Goal: Information Seeking & Learning: Get advice/opinions

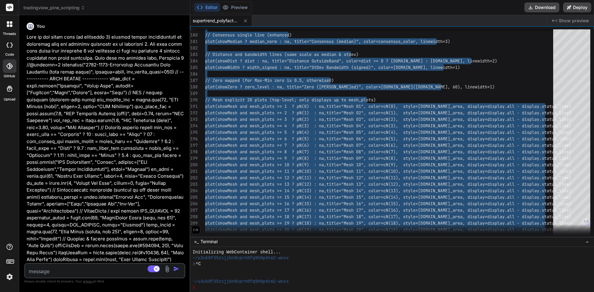
scroll to position [6, 0]
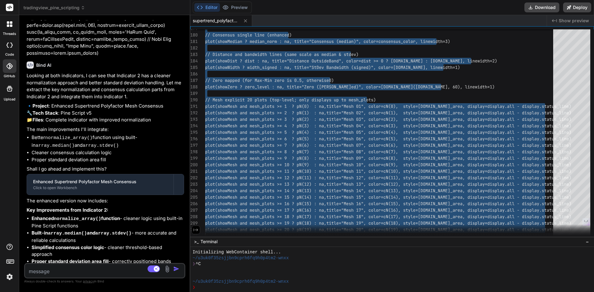
click at [105, 265] on textarea at bounding box center [91, 269] width 133 height 11
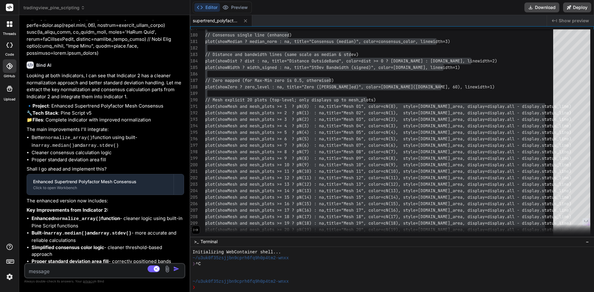
type textarea "W"
type textarea "x"
type textarea "Wh"
type textarea "x"
type textarea "Wha"
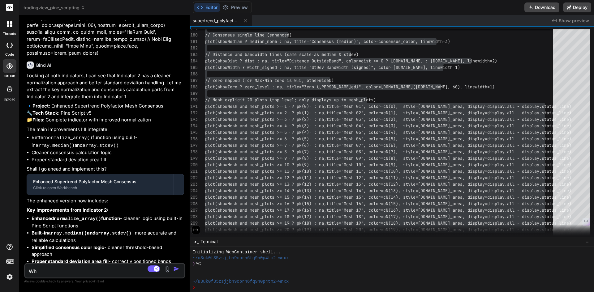
type textarea "x"
type textarea "What"
type textarea "x"
type textarea "What"
type textarea "x"
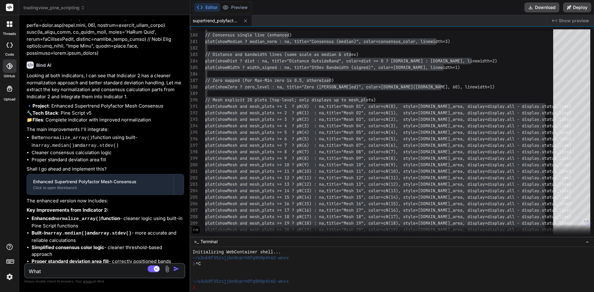
type textarea "What w"
type textarea "x"
type textarea "What wi"
type textarea "x"
type textarea "What wil"
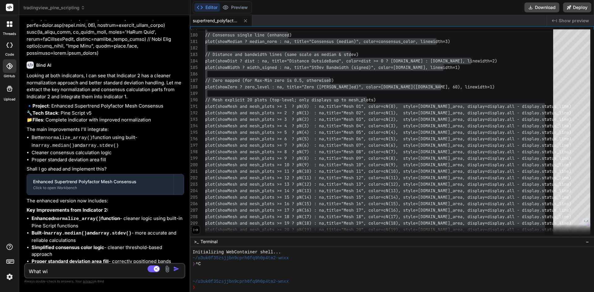
type textarea "x"
type textarea "What will"
type textarea "x"
type textarea "What will"
type textarea "x"
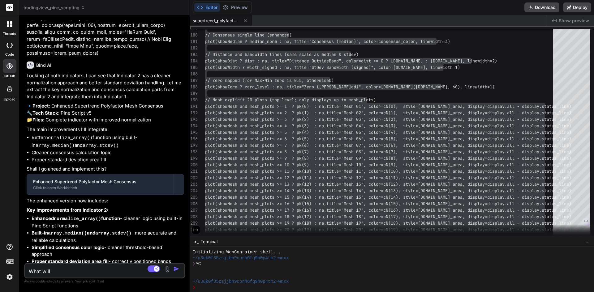
type textarea "What will b"
type textarea "x"
type textarea "What will be"
type textarea "x"
type textarea "What will be"
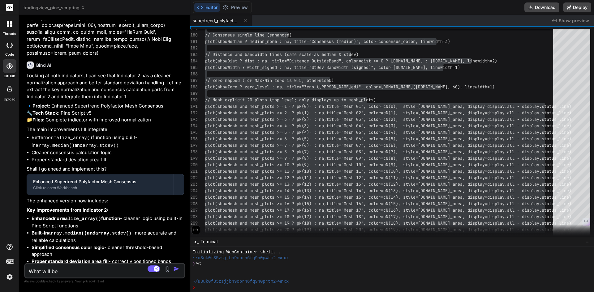
type textarea "x"
type textarea "What will be t"
type textarea "x"
type textarea "What will be th"
type textarea "x"
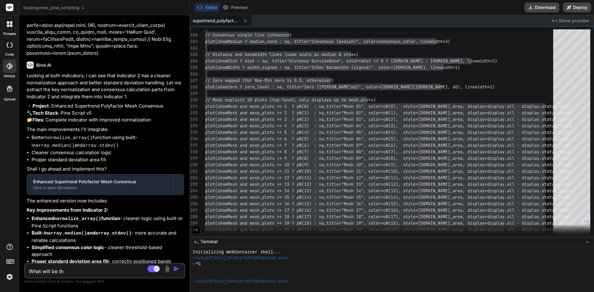
type textarea "What will be the"
type textarea "x"
type textarea "What will be the"
type textarea "x"
type textarea "What will be the A"
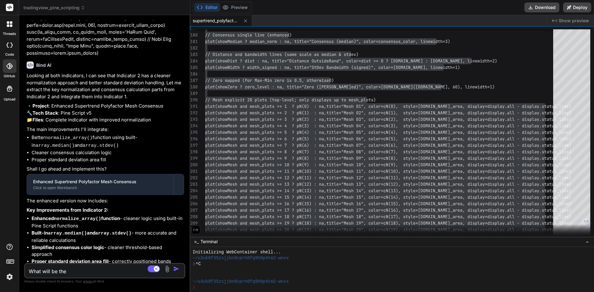
type textarea "x"
type textarea "What will be the AT"
type textarea "x"
type textarea "What will be the ATR"
type textarea "x"
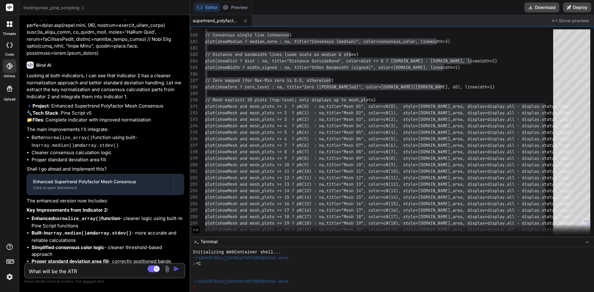
type textarea "What will be the ATR"
type textarea "x"
type textarea "What will be the ATR s"
type textarea "x"
type textarea "What will be the ATR se"
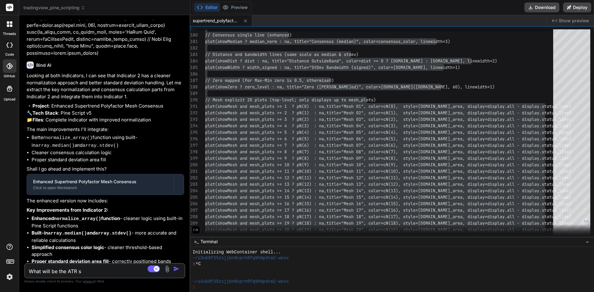
type textarea "x"
type textarea "What will be the ATR set"
type textarea "x"
type textarea "What will be the ATR sett"
type textarea "x"
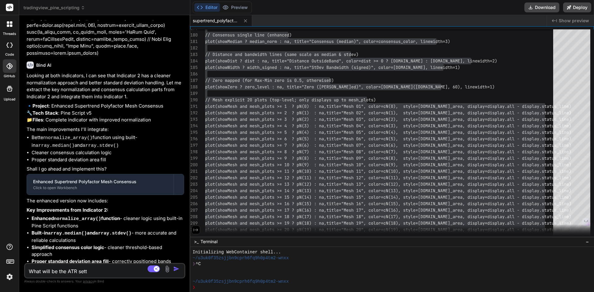
type textarea "What will be the ATR setti"
type textarea "x"
type textarea "What will be the ATR settin"
type textarea "x"
type textarea "What will be the ATR setting"
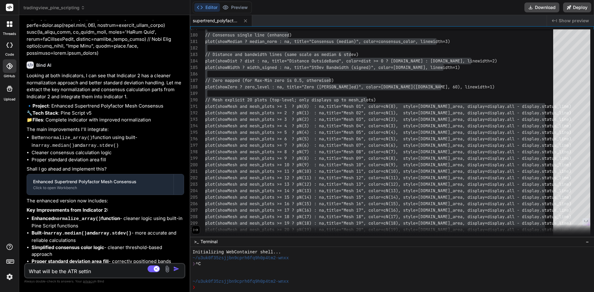
type textarea "x"
type textarea "What will be the ATR settings"
type textarea "x"
type textarea "What will be the ATR settings"
type textarea "x"
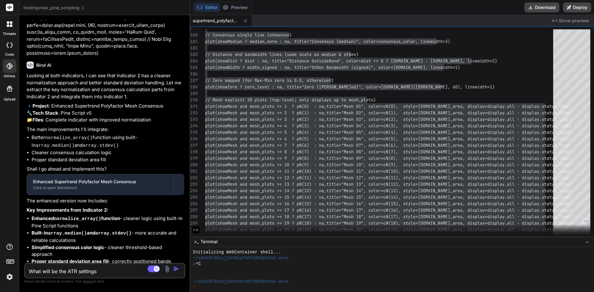
type textarea "What will be the ATR settings y"
type textarea "x"
type textarea "What will be the ATR settings yo"
type textarea "x"
type textarea "What will be the ATR settings you"
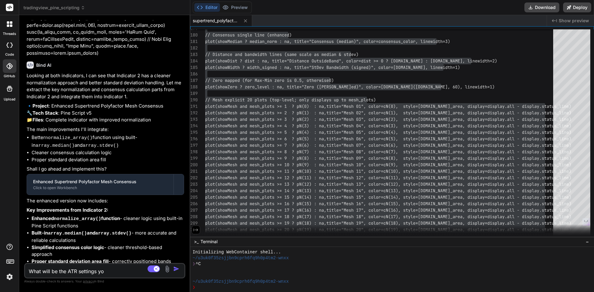
type textarea "x"
type textarea "What will be the ATR settings you"
type textarea "x"
type textarea "What will be the ATR settings you r"
type textarea "x"
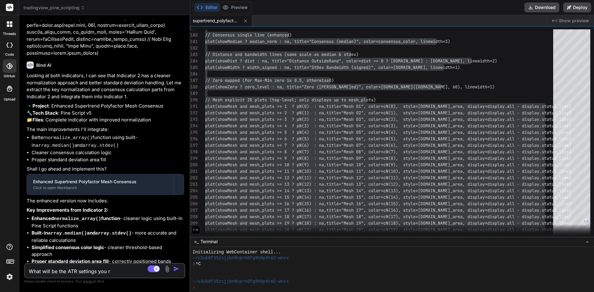
type textarea "What will be the ATR settings you re"
type textarea "x"
type textarea "What will be the ATR settings you rec"
type textarea "x"
type textarea "What will be the ATR settings you reco"
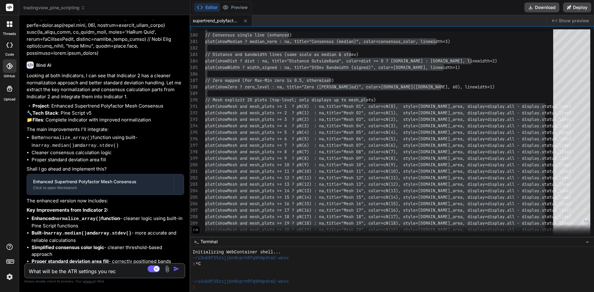
type textarea "x"
type textarea "What will be the ATR settings you recom"
type textarea "x"
type textarea "What will be the ATR settings you recomm"
type textarea "x"
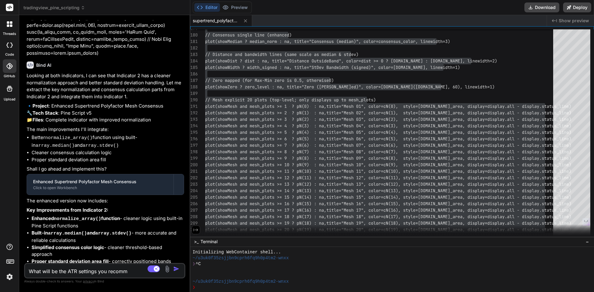
type textarea "What will be the ATR settings you recomme"
type textarea "x"
type textarea "What will be the ATR settings you recommed"
type textarea "x"
type textarea "What will be the ATR settings you recommedn"
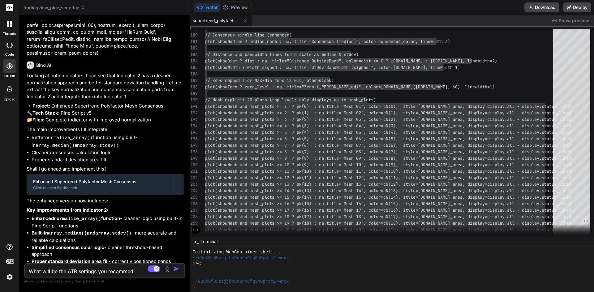
type textarea "x"
type textarea "What will be the ATR settings you recommedn"
type textarea "x"
type textarea "What will be the ATR settings you recommedn"
type textarea "x"
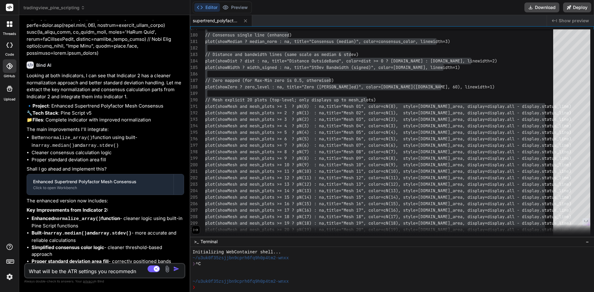
type textarea "What will be the ATR settings you recommed"
type textarea "x"
type textarea "What will be the ATR settings you recomme"
type textarea "x"
type textarea "What will be the ATR settings you recommen"
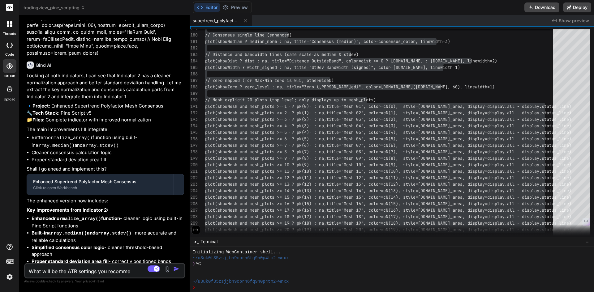
type textarea "x"
type textarea "What will be the ATR settings you recommend"
type textarea "x"
type textarea "What will be the ATR settings you recommend"
type textarea "x"
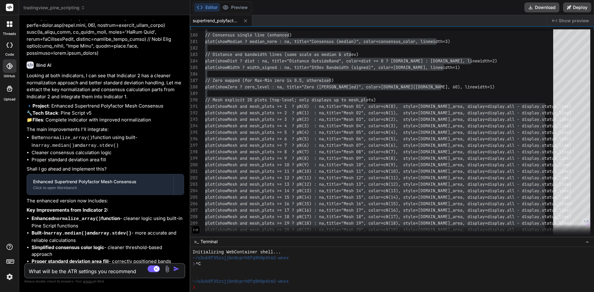
type textarea "What will be the ATR settings you recommend f"
type textarea "x"
type textarea "What will be the ATR settings you recommend fo"
type textarea "x"
type textarea "What will be the ATR settings you recommend for"
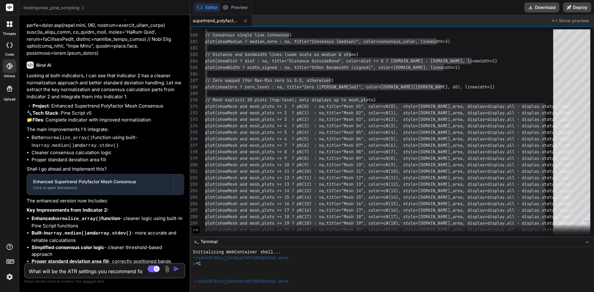
type textarea "x"
type textarea "What will be the ATR settings you recommend for"
type textarea "x"
type textarea "What will be the ATR settings you recommend for I"
type textarea "x"
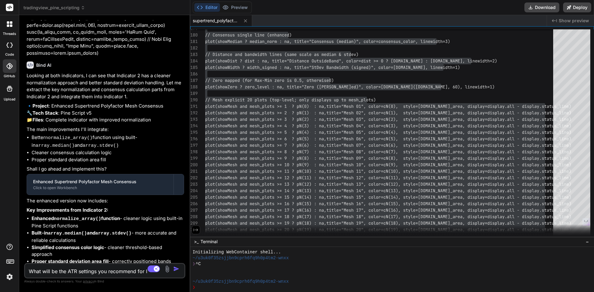
type textarea "What will be the ATR settings you recommend for In"
type textarea "x"
type textarea "What will be the ATR settings you recommend for Ind"
type textarea "x"
type textarea "What will be the ATR settings you recommend for Indi"
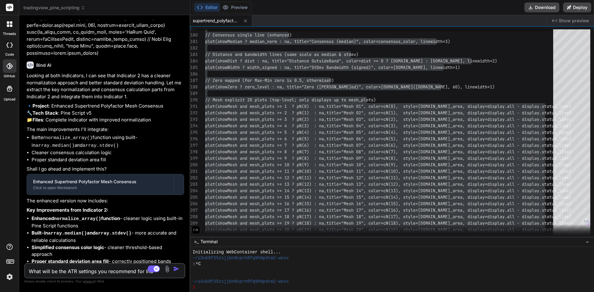
type textarea "x"
type textarea "What will be the ATR settings you recommend for [GEOGRAPHIC_DATA]"
type textarea "x"
type textarea "What will be the ATR settings you recommend for [GEOGRAPHIC_DATA]"
type textarea "x"
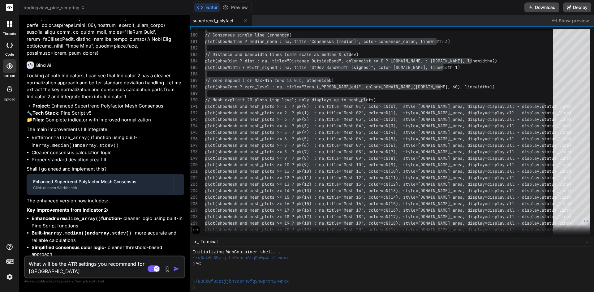
type textarea "What will be the ATR settings you recommend for [GEOGRAPHIC_DATA] N"
type textarea "x"
type textarea "What will be the ATR settings you recommend for [GEOGRAPHIC_DATA] NI"
type textarea "x"
type textarea "What will be the ATR settings you recommend for India NIF"
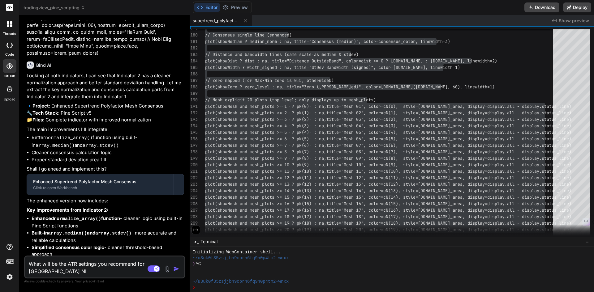
type textarea "x"
type textarea "What will be the ATR settings you recommend for India NIFT"
type textarea "x"
type textarea "What will be the ATR settings you recommend for India NIFTY"
type textarea "x"
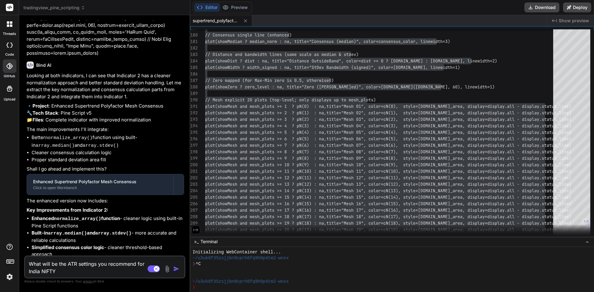
type textarea "What will be the ATR settings you recommend for India NIFTY"
type textarea "x"
type textarea "What will be the ATR settings you recommend for India NIFTY O"
type textarea "x"
type textarea "What will be the ATR settings you recommend for [GEOGRAPHIC_DATA] NIFTY Op"
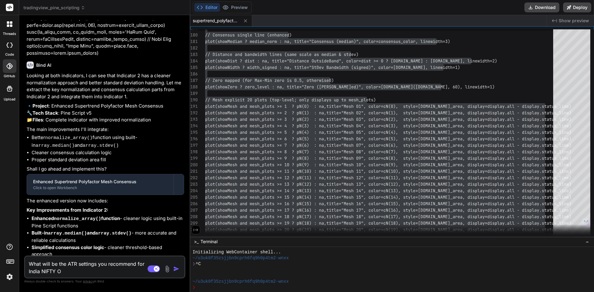
type textarea "x"
type textarea "What will be the ATR settings you recommend for India NIFTY Opt"
type textarea "x"
type textarea "What will be the ATR settings you recommend for [GEOGRAPHIC_DATA] NIFTY Opti"
type textarea "x"
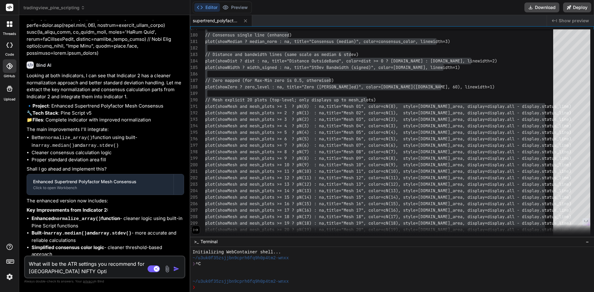
type textarea "What will be the ATR settings you recommend for [GEOGRAPHIC_DATA] NIFTY Optio"
type textarea "x"
type textarea "What will be the ATR settings you recommend for India NIFTY Option"
type textarea "x"
type textarea "What will be the ATR settings you recommend for [GEOGRAPHIC_DATA] NIFTY Options"
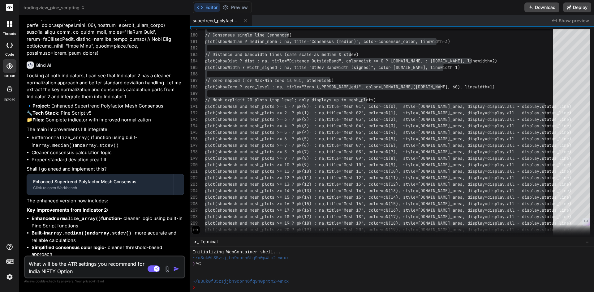
type textarea "x"
type textarea "What will be the ATR settings you recommend for [GEOGRAPHIC_DATA] NIFTY Options"
type textarea "x"
type textarea "What will be the ATR settings you recommend for India NIFTY Options t"
type textarea "x"
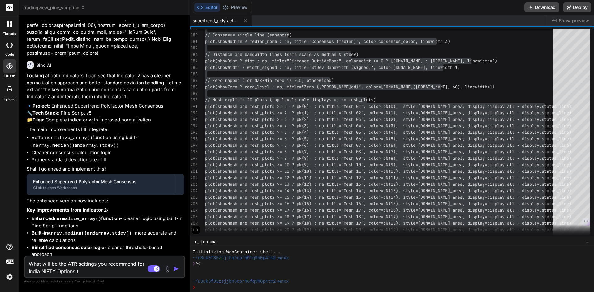
type textarea "What will be the ATR settings you recommend for India NIFTY Options tR"
type textarea "x"
type textarea "What will be the ATR settings you recommend for India NIFTY Options tRa"
type textarea "x"
type textarea "What will be the ATR settings you recommend for India NIFTY Options tR"
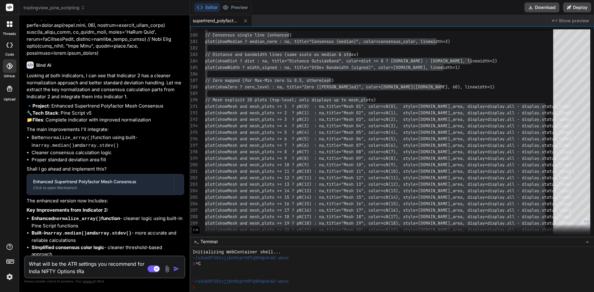
type textarea "x"
type textarea "What will be the ATR settings you recommend for India NIFTY Options t"
type textarea "x"
type textarea "What will be the ATR settings you recommend for India NIFTY Options tr"
type textarea "x"
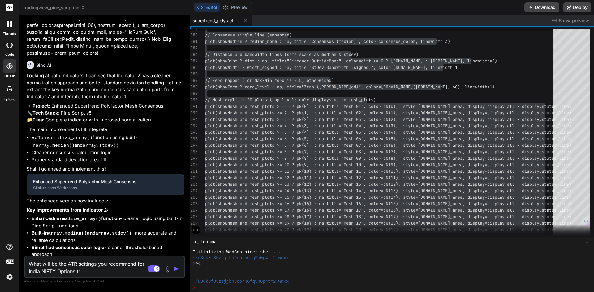
type textarea "What will be the ATR settings you recommend for [GEOGRAPHIC_DATA] NIFTY Options…"
type textarea "x"
type textarea "What will be the ATR settings you recommend for India NIFTY Options trad"
type textarea "x"
type textarea "What will be the ATR settings you recommend for India NIFTY Options tradi"
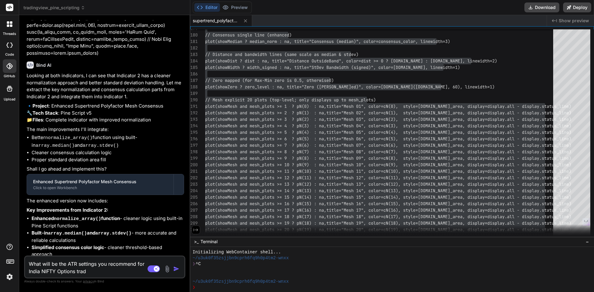
type textarea "x"
type textarea "What will be the ATR settings you recommend for India NIFTY Options tradin"
type textarea "x"
type textarea "What will be the ATR settings you recommend for [GEOGRAPHIC_DATA] NIFTY Options…"
type textarea "x"
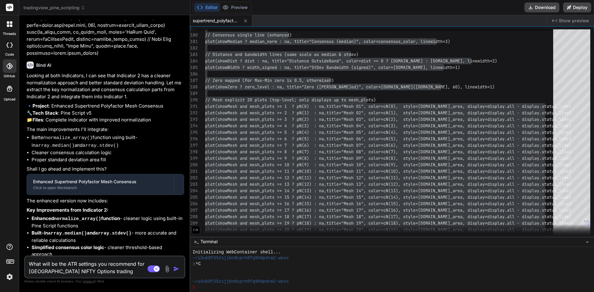
type textarea "What will be the ATR settings you recommend for [GEOGRAPHIC_DATA] NIFTY Options…"
type textarea "x"
type textarea "What will be the ATR settings you recommend for [GEOGRAPHIC_DATA] NIFTY Options…"
type textarea "x"
type textarea "What will be the ATR settings you recommend for India NIFTY Options trading,"
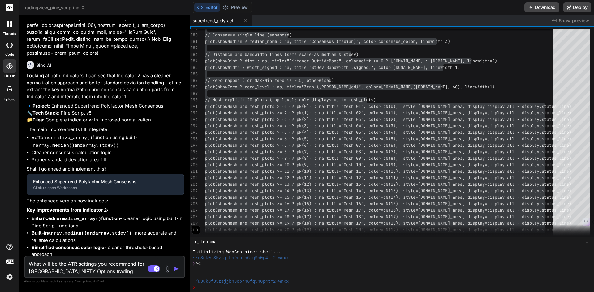
type textarea "x"
type textarea "What will be the ATR settings you recommend for India NIFTY Options trading,"
type textarea "x"
type textarea "What will be the ATR settings you recommend for India NIFTY Options trading, I"
type textarea "x"
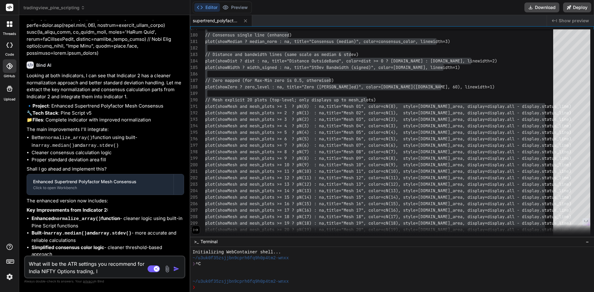
type textarea "What will be the ATR settings you recommend for [GEOGRAPHIC_DATA] NIFTY Options…"
type textarea "x"
type textarea "What will be the ATR settings you recommend for India NIFTY Options trading, Int"
type textarea "x"
type textarea "What will be the ATR settings you recommend for [GEOGRAPHIC_DATA] NIFTY Options…"
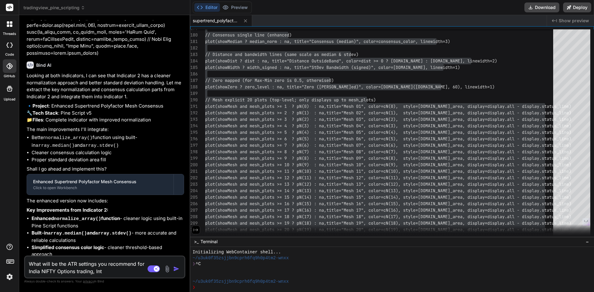
type textarea "x"
type textarea "What will be the ATR settings you recommend for India NIFTY Options trading, In…"
type textarea "x"
type textarea "What will be the ATR settings you recommend for India NIFTY Options trading, In…"
type textarea "x"
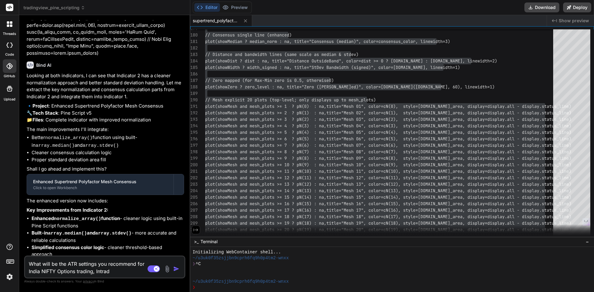
type textarea "What will be the ATR settings you recommend for [GEOGRAPHIC_DATA] NIFTY Options…"
type textarea "x"
type textarea "What will be the ATR settings you recommend for India NIFTY Options trading, In…"
type textarea "x"
type textarea "What will be the ATR settings you recommend for India NIFTY Options trading, In…"
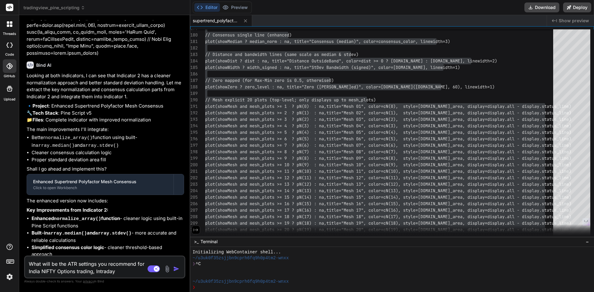
type textarea "x"
type textarea "What will be the ATR settings you recommend for India NIFTY Options trading, In…"
type textarea "x"
type textarea "What will be the ATR settings you recommend for India NIFTY Options trading, In…"
type textarea "x"
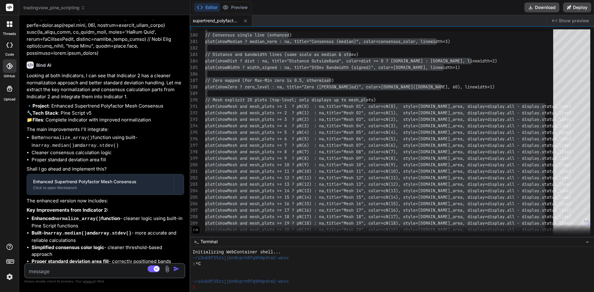
click at [8, 279] on img at bounding box center [9, 277] width 11 height 11
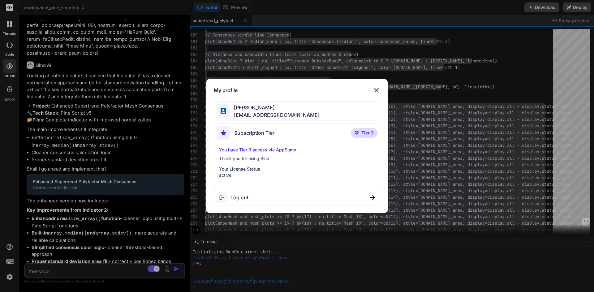
click at [243, 170] on p "Your License Status" at bounding box center [297, 169] width 156 height 6
click at [253, 138] on div "Subscription Tier" at bounding box center [246, 133] width 58 height 14
click at [256, 133] on span "Subscription Tier" at bounding box center [254, 132] width 40 height 7
click at [251, 151] on p "You have Tier 3 access via AppSumo" at bounding box center [297, 150] width 156 height 6
click at [376, 87] on img at bounding box center [376, 90] width 7 height 7
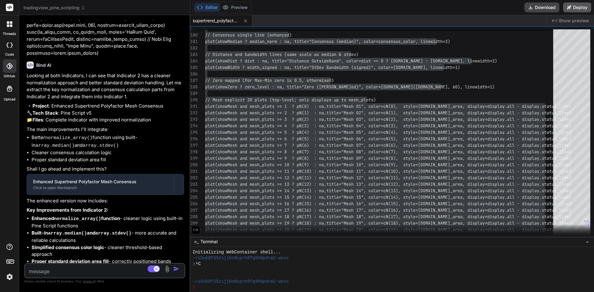
click at [577, 6] on button "Deploy" at bounding box center [577, 7] width 28 height 10
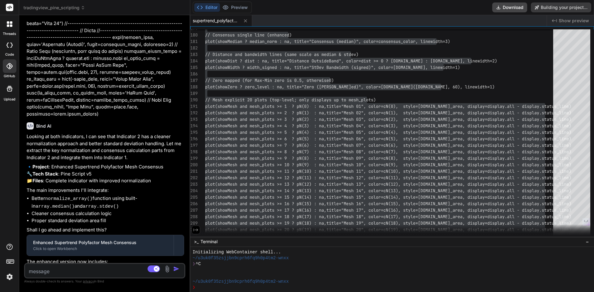
click at [10, 8] on rect at bounding box center [9, 7] width 7 height 7
click at [95, 269] on textarea at bounding box center [91, 269] width 133 height 11
click at [45, 282] on p "Always double-check its answers. Your privacy in [GEOGRAPHIC_DATA]" at bounding box center [104, 282] width 161 height 6
click at [10, 262] on icon at bounding box center [10, 261] width 9 height 9
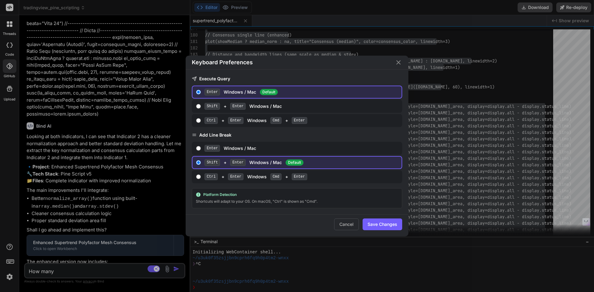
click at [8, 247] on div "Keyboard Preferences Execute Query Enter Windows / Mac Default Shift + Enter Wi…" at bounding box center [297, 146] width 594 height 292
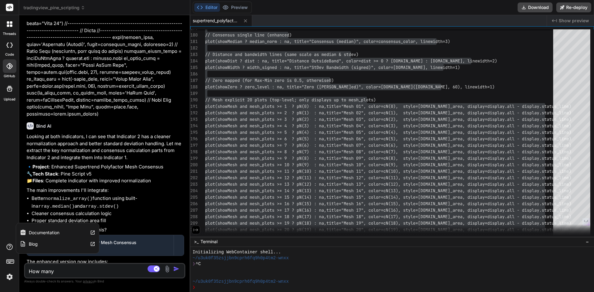
click at [67, 234] on div "Documentation" at bounding box center [57, 232] width 83 height 11
click at [10, 277] on img at bounding box center [9, 277] width 11 height 11
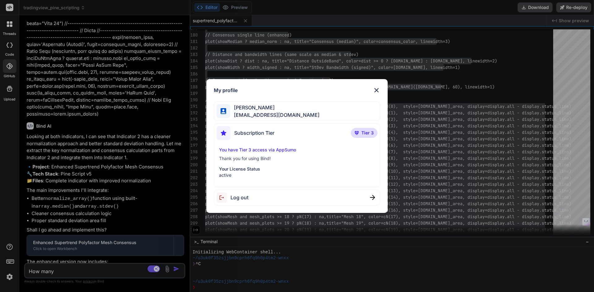
click at [367, 135] on span "Tier 3" at bounding box center [367, 133] width 12 height 6
click at [285, 123] on div "Subscription Tier Tier 3 You have Tier 3 access via AppSumo Thank you for using…" at bounding box center [297, 155] width 167 height 64
click at [280, 113] on span "[EMAIL_ADDRESS][DOMAIN_NAME]" at bounding box center [274, 114] width 89 height 7
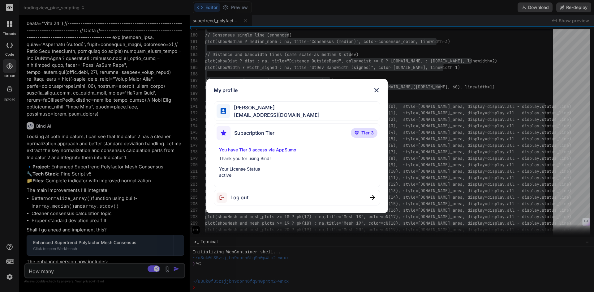
click at [251, 157] on p "Thank you for using Bind!" at bounding box center [297, 159] width 156 height 6
click at [243, 167] on p "Your License Status" at bounding box center [297, 169] width 156 height 6
click at [374, 90] on img at bounding box center [376, 90] width 7 height 7
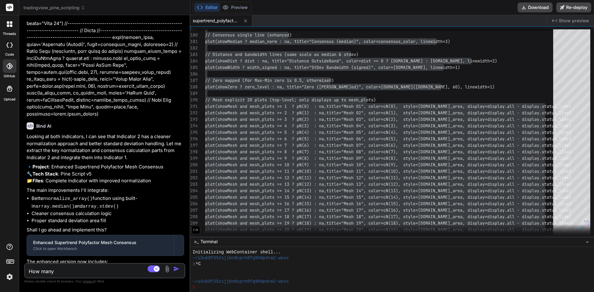
drag, startPoint x: 75, startPoint y: 273, endPoint x: 16, endPoint y: 266, distance: 58.5
click at [16, 266] on div "threads code GitHub Upload tradingview_pine_scripting Created with Pixso. Bind …" at bounding box center [297, 146] width 594 height 292
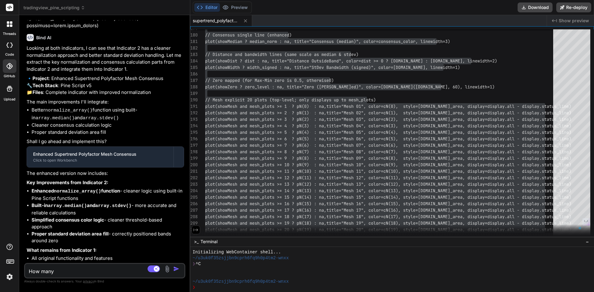
scroll to position [1975, 0]
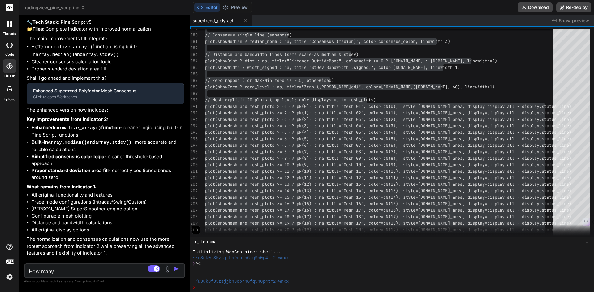
paste textarea "[URL][DOMAIN_NAME]"
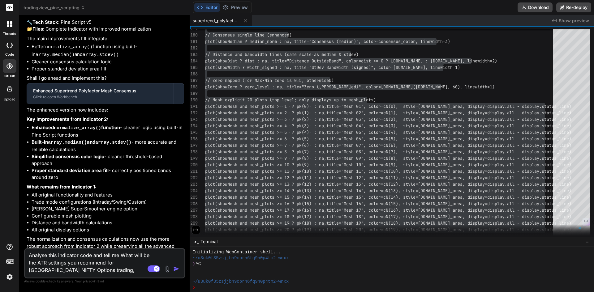
scroll to position [0, 0]
click at [45, 259] on textarea "Analyse this indicator code and tell me What will be the ATR settings you recom…" at bounding box center [91, 262] width 133 height 26
click at [50, 256] on textarea "Analyse this indicator code and tell me What will be the ATR settings you recom…" at bounding box center [91, 262] width 133 height 26
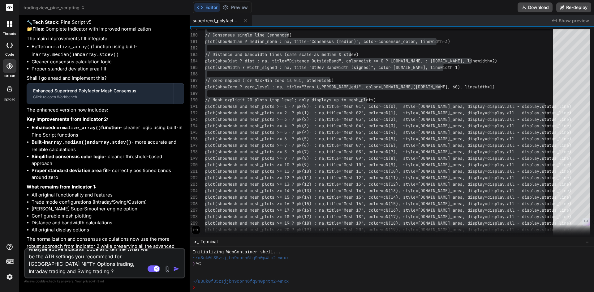
click at [175, 269] on img "button" at bounding box center [176, 269] width 6 height 6
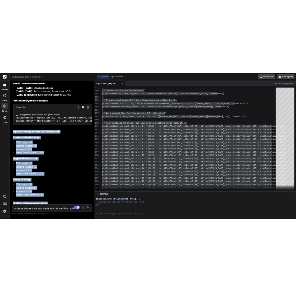
scroll to position [2798, 0]
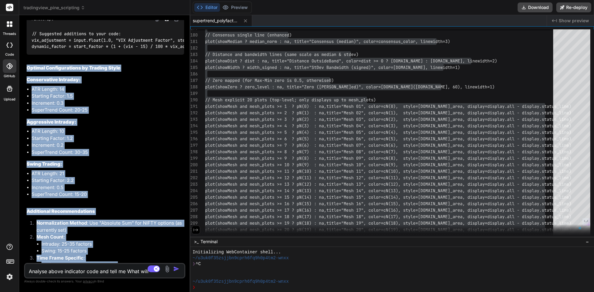
drag, startPoint x: 27, startPoint y: 45, endPoint x: 126, endPoint y: 262, distance: 239.1
copy div "Optimal Configurations by Trading Style Conservative Intraday: ATR Length: 14 S…"
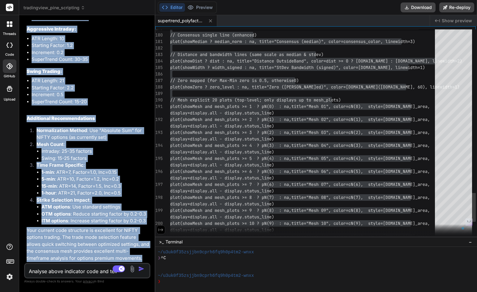
scroll to position [3513, 0]
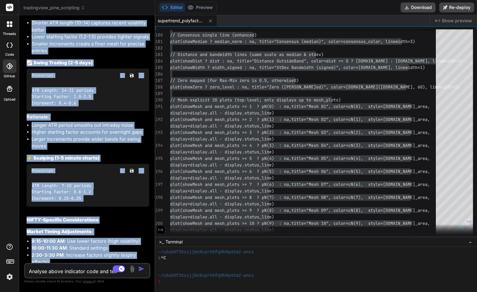
scroll to position [3154, 0]
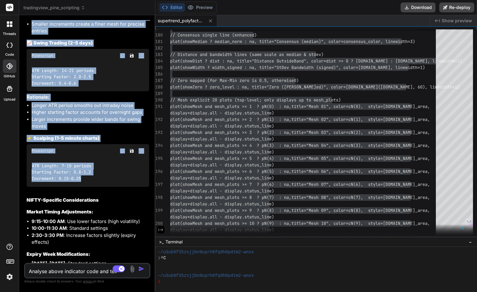
drag, startPoint x: 26, startPoint y: 27, endPoint x: 115, endPoint y: 161, distance: 160.9
click at [115, 161] on div "You Bind AI Looking at both indicators, I can see that Indicator 2 has a cleane…" at bounding box center [87, 141] width 125 height 243
copy div "Recommended ATR Settings for NIFTY Options 🎯 Intraday Trading (Recommended) Pin…"
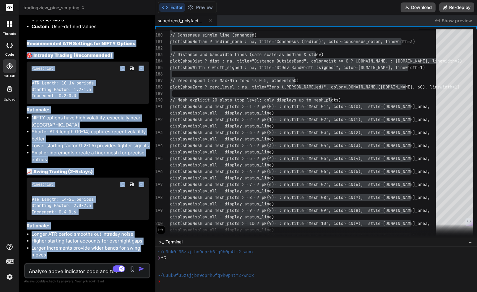
scroll to position [3056, 0]
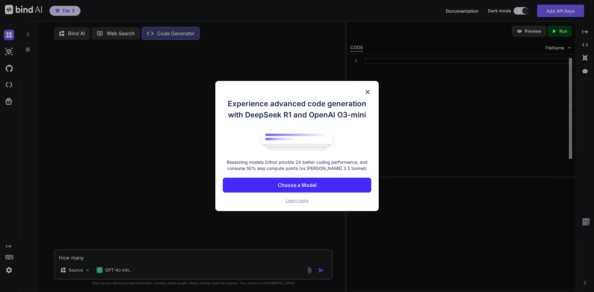
click at [368, 91] on img at bounding box center [367, 91] width 7 height 7
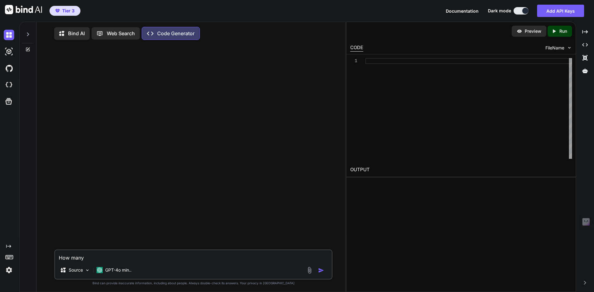
click at [585, 284] on icon "Created with Pixso." at bounding box center [585, 283] width 4 height 4
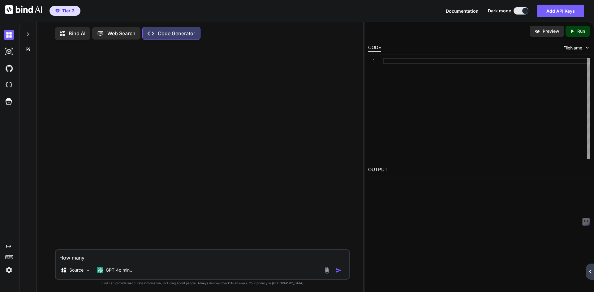
click at [590, 274] on div "Created with Pixso." at bounding box center [590, 272] width 8 height 16
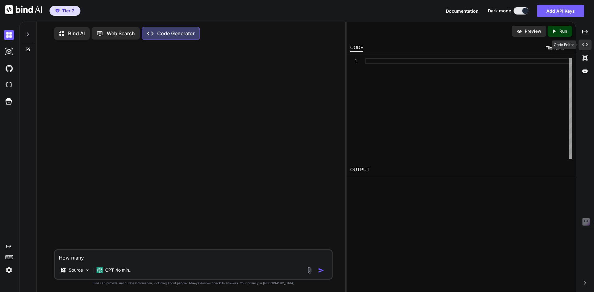
click at [586, 43] on icon "Created with Pixso." at bounding box center [585, 45] width 6 height 6
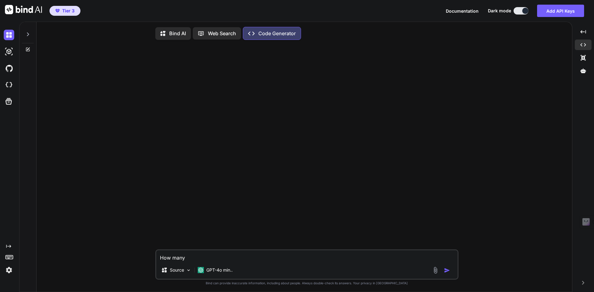
click at [173, 30] on p "Bind AI" at bounding box center [177, 33] width 17 height 7
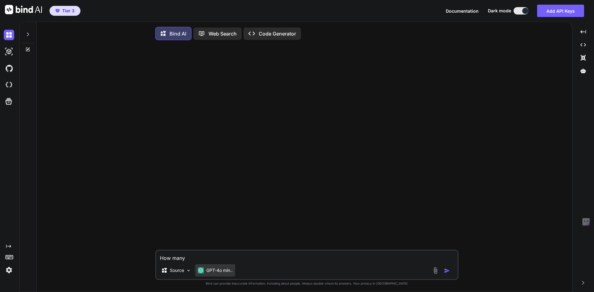
click at [222, 274] on p "GPT-4o min.." at bounding box center [219, 271] width 26 height 6
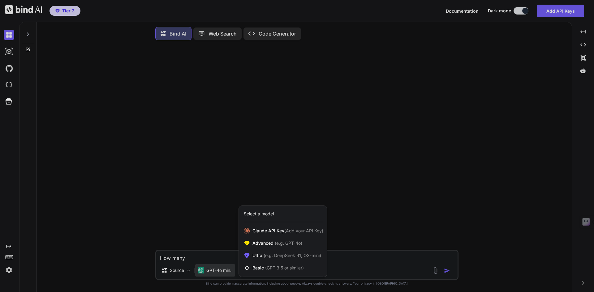
click at [389, 172] on div at bounding box center [297, 146] width 594 height 292
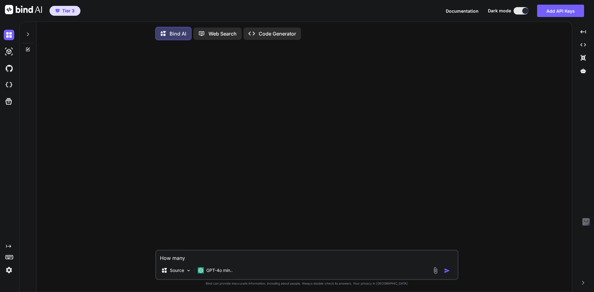
click at [276, 29] on div "Created with Pixso. Code Generator" at bounding box center [272, 34] width 58 height 12
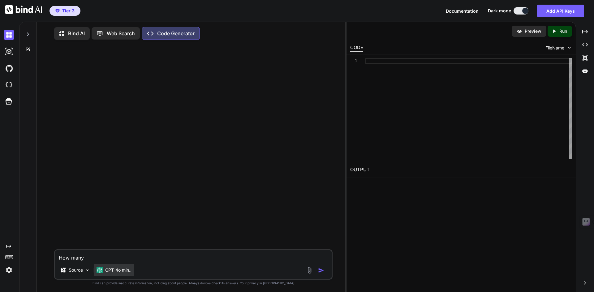
click at [127, 273] on p "GPT-4o min.." at bounding box center [118, 270] width 26 height 6
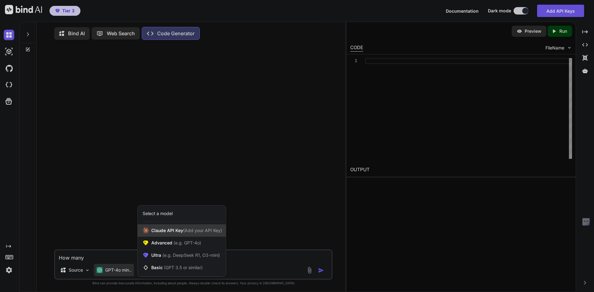
click at [193, 233] on span "(Add your API Key)" at bounding box center [202, 230] width 39 height 5
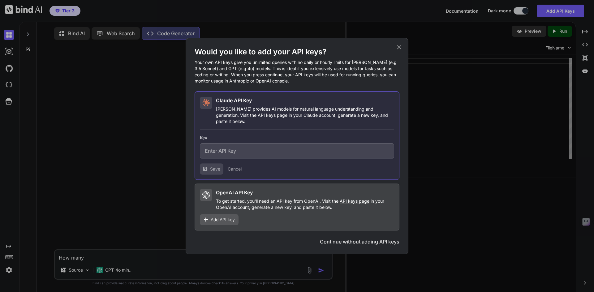
click at [403, 50] on div "Would you like to add your API keys? Your own API keys give you unlimited queri…" at bounding box center [297, 146] width 223 height 217
click at [402, 49] on icon at bounding box center [399, 47] width 7 height 7
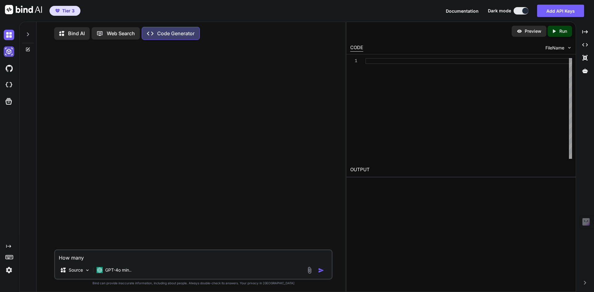
click at [7, 55] on img at bounding box center [9, 51] width 11 height 11
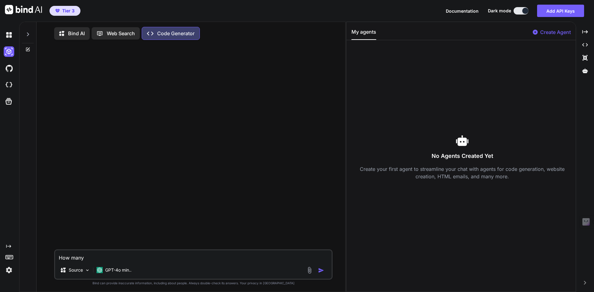
click at [11, 41] on div at bounding box center [10, 35] width 13 height 17
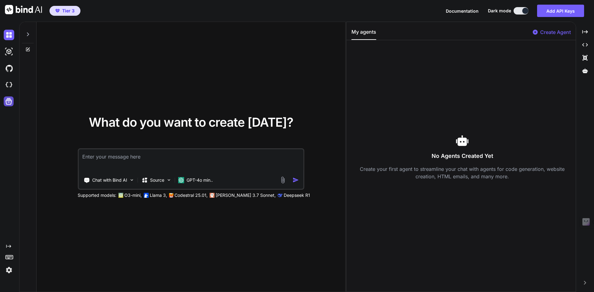
click at [8, 103] on icon at bounding box center [8, 101] width 9 height 9
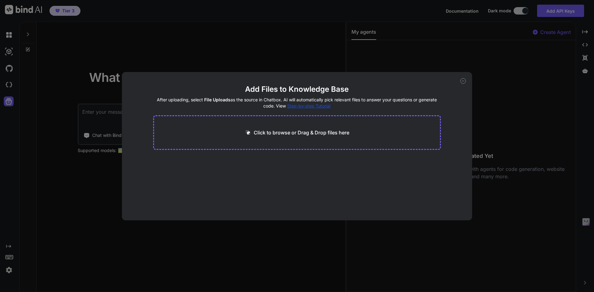
click at [466, 81] on div "Add Files to Knowledge Base After uploading, select File Uploads as the source …" at bounding box center [297, 146] width 350 height 148
click at [463, 81] on icon at bounding box center [463, 81] width 6 height 6
type textarea "x"
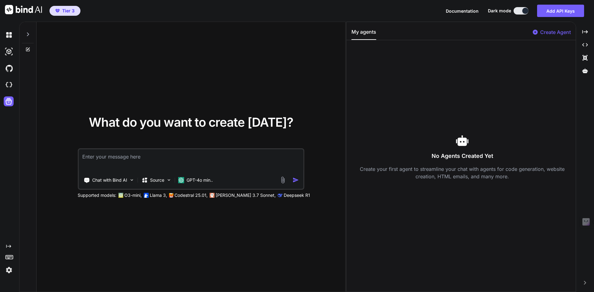
click at [10, 270] on img at bounding box center [9, 270] width 11 height 11
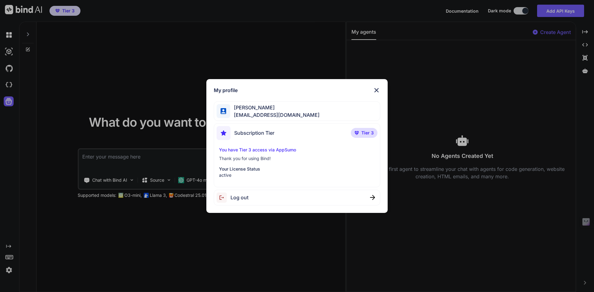
click at [249, 149] on p "You have Tier 3 access via AppSumo" at bounding box center [297, 150] width 156 height 6
click at [380, 91] on img at bounding box center [376, 90] width 7 height 7
